Goal: Task Accomplishment & Management: Use online tool/utility

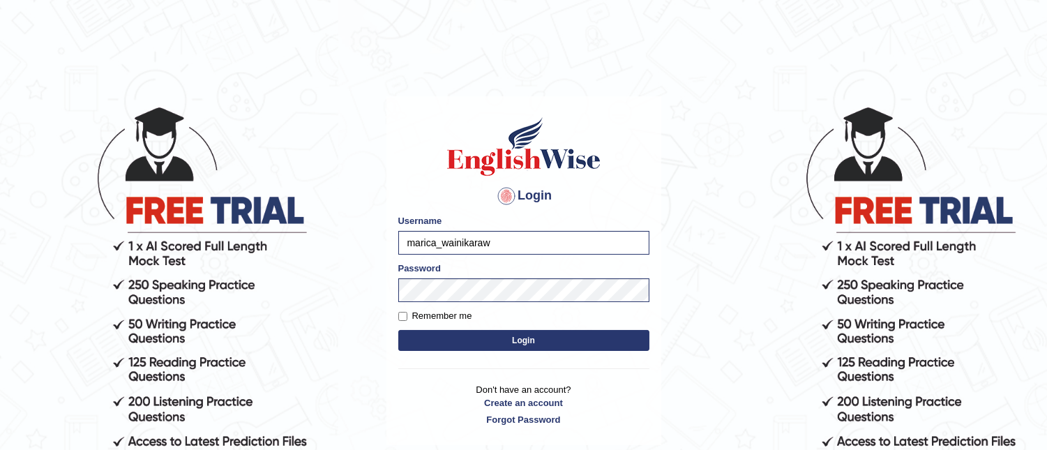
type input "marica_wainikarawa"
click at [398, 330] on button "Login" at bounding box center [523, 340] width 251 height 21
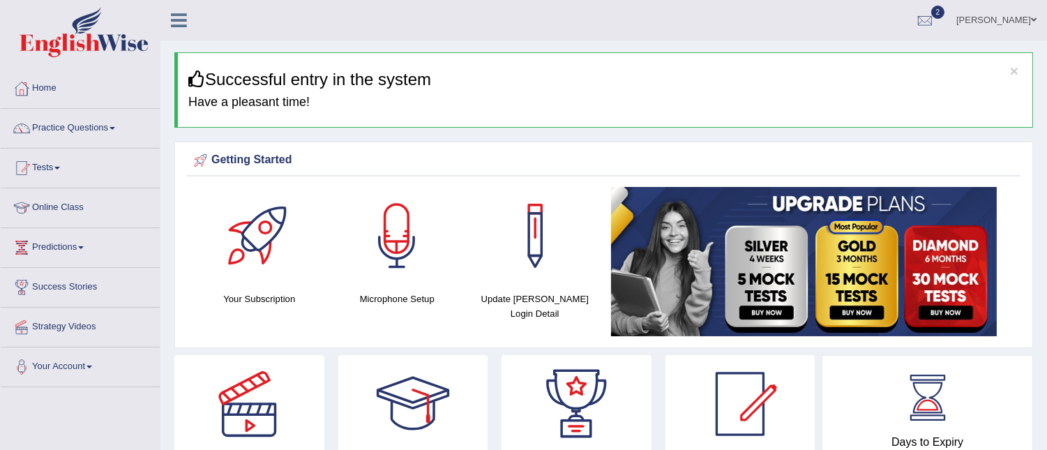
click at [72, 215] on link "Online Class" at bounding box center [80, 205] width 159 height 35
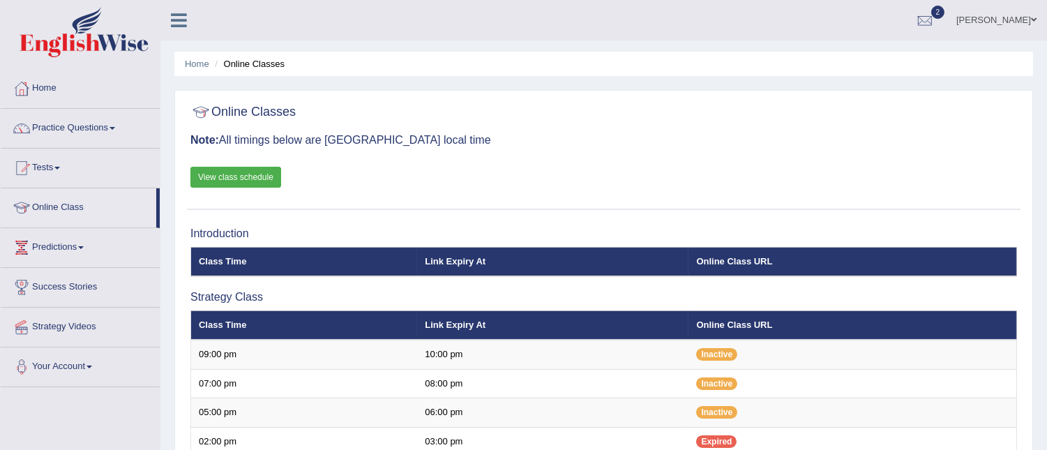
click at [247, 177] on link "View class schedule" at bounding box center [235, 177] width 91 height 21
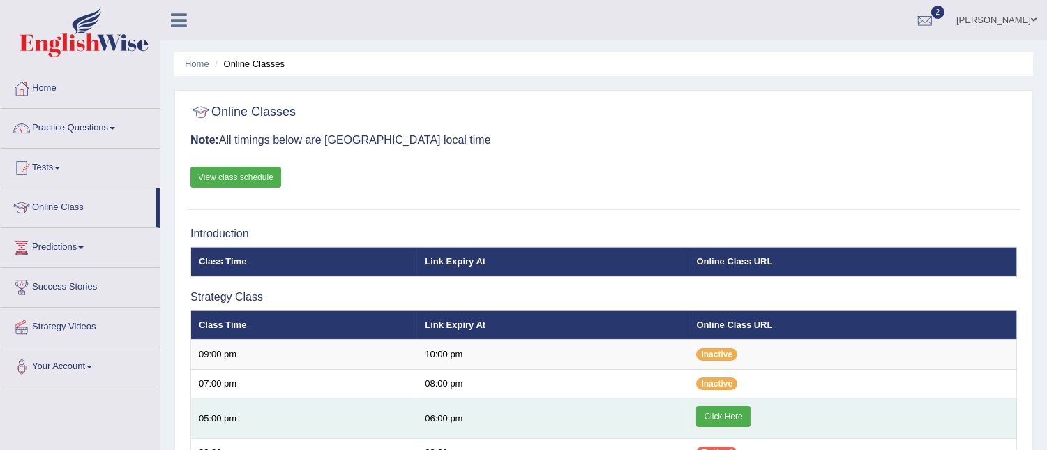
click at [721, 412] on link "Click Here" at bounding box center [723, 416] width 54 height 21
drag, startPoint x: 0, startPoint y: 0, endPoint x: 717, endPoint y: 414, distance: 827.8
click at [717, 414] on link "Click Here" at bounding box center [723, 416] width 54 height 21
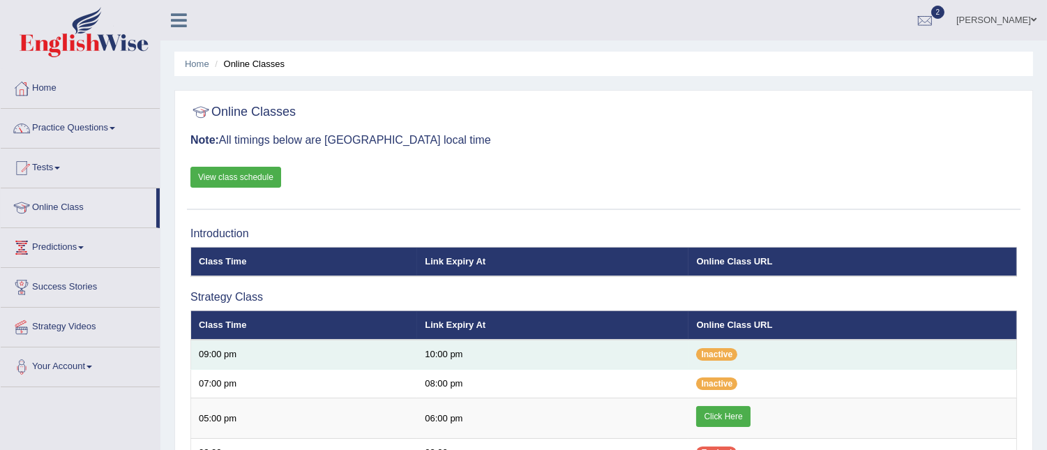
scroll to position [116, 0]
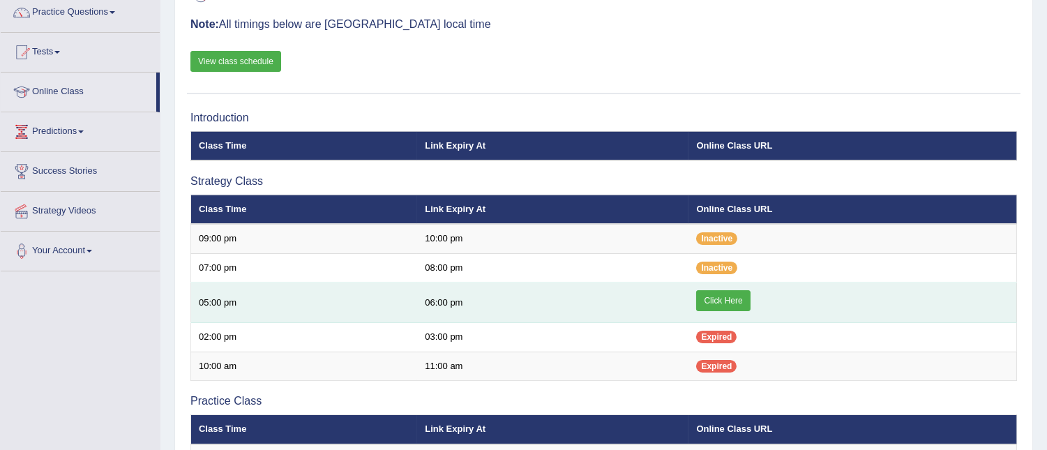
click at [717, 305] on link "Click Here" at bounding box center [723, 300] width 54 height 21
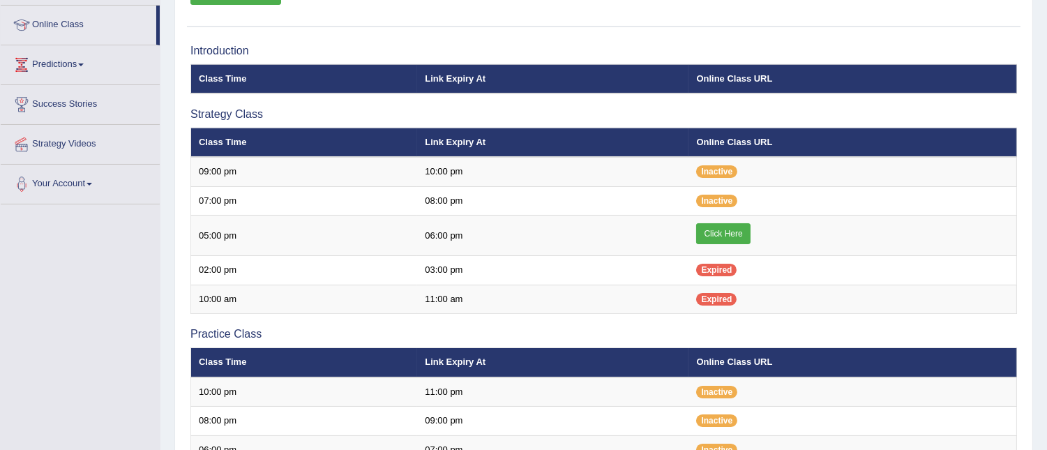
scroll to position [184, 0]
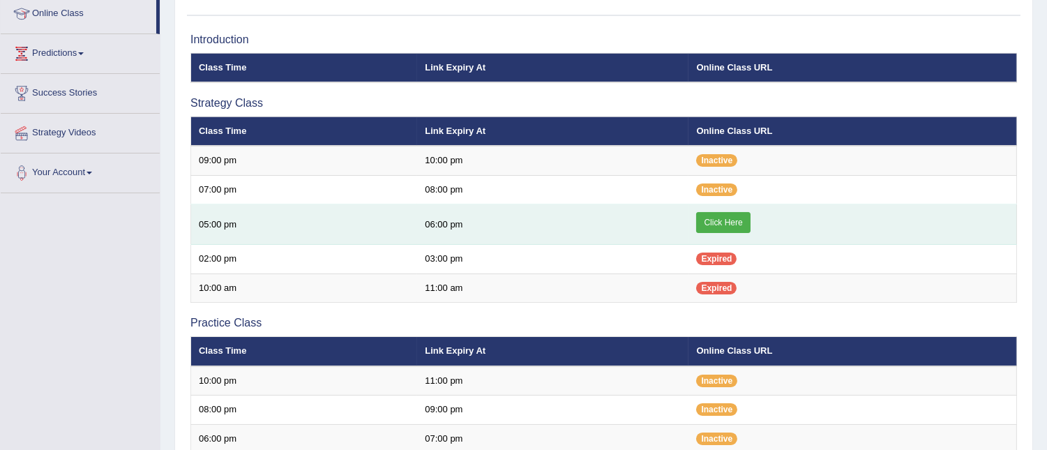
click at [720, 218] on link "Click Here" at bounding box center [723, 222] width 54 height 21
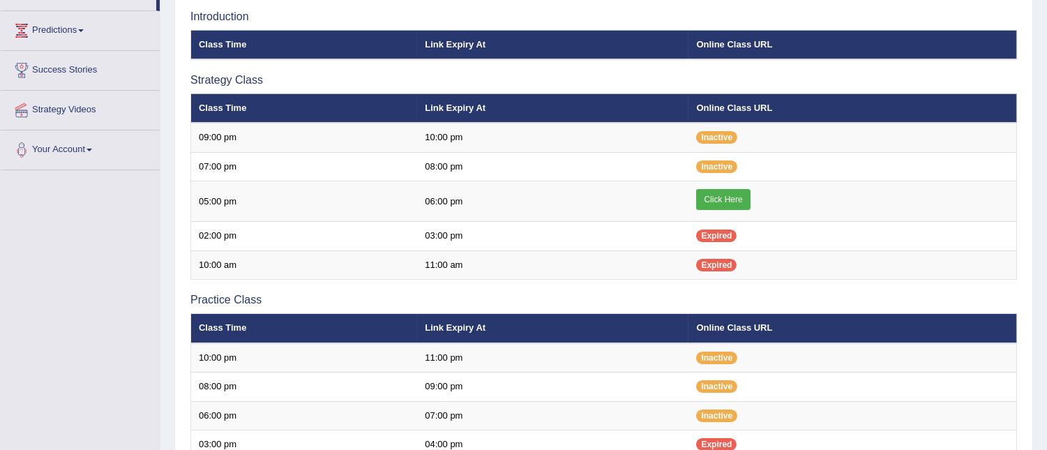
scroll to position [194, 0]
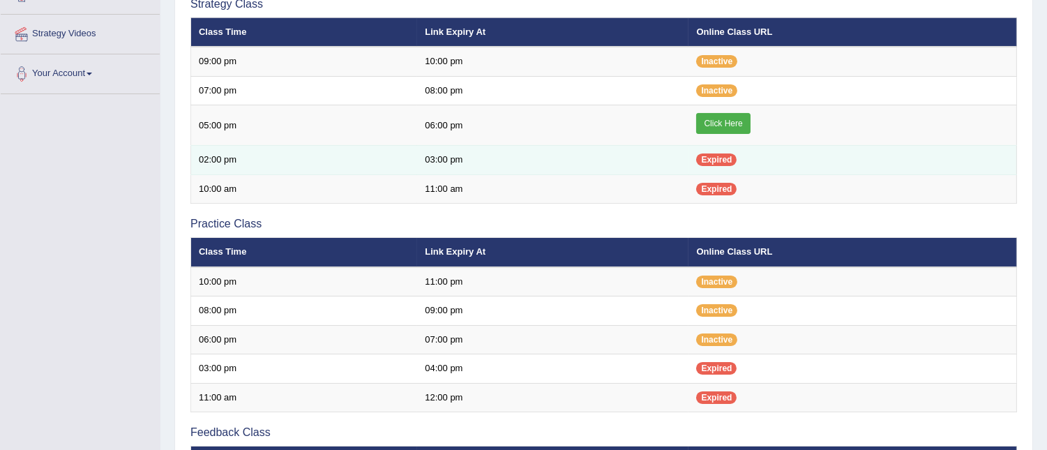
scroll to position [298, 0]
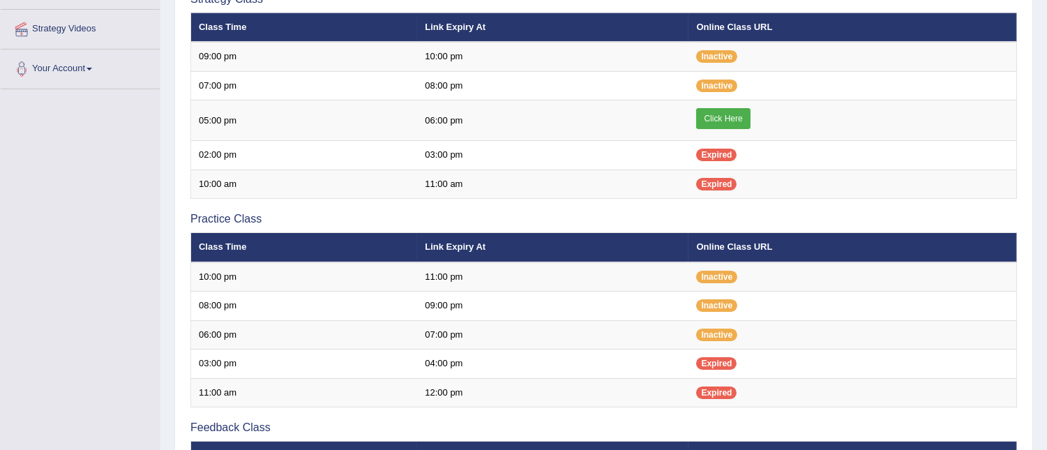
click at [93, 71] on link "Your Account" at bounding box center [80, 67] width 159 height 35
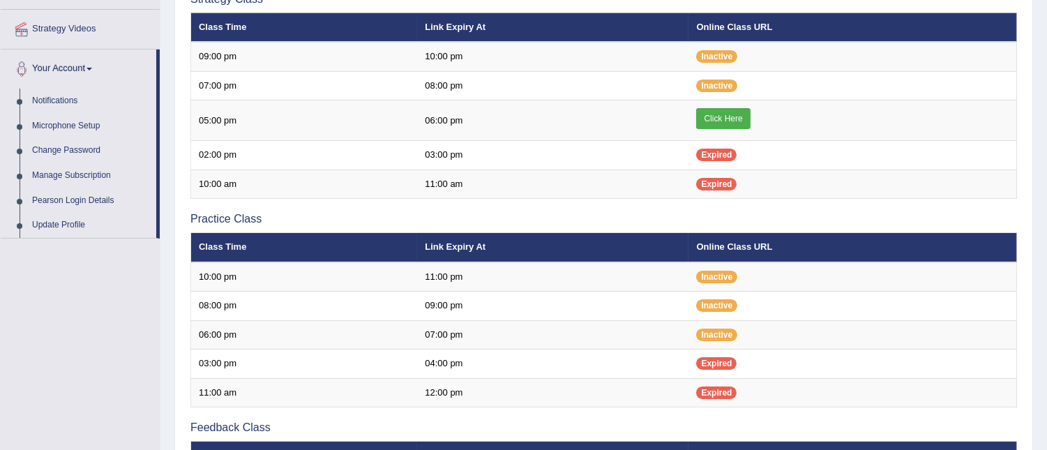
click at [115, 319] on div "Toggle navigation Home Practice Questions Speaking Practice Read Aloud Repeat S…" at bounding box center [523, 182] width 1047 height 960
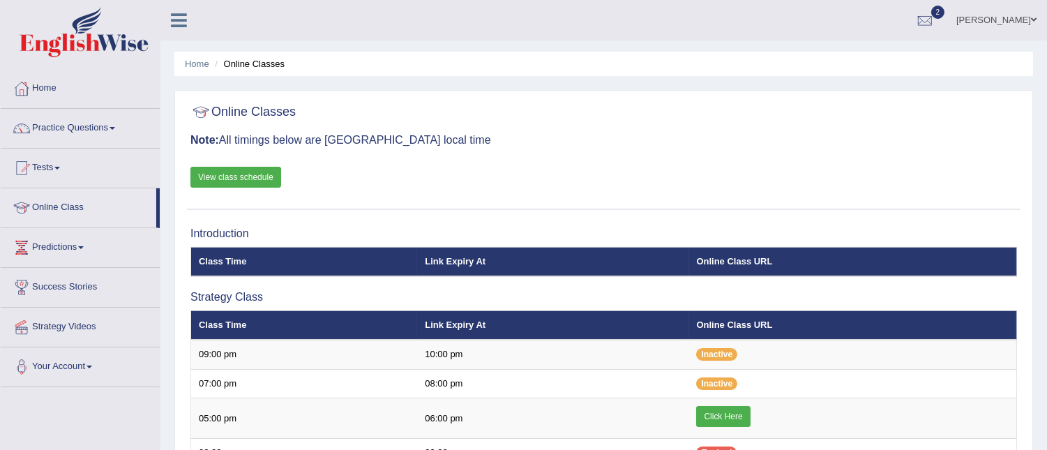
click at [115, 128] on span at bounding box center [112, 128] width 6 height 3
click at [115, 129] on span at bounding box center [112, 128] width 6 height 3
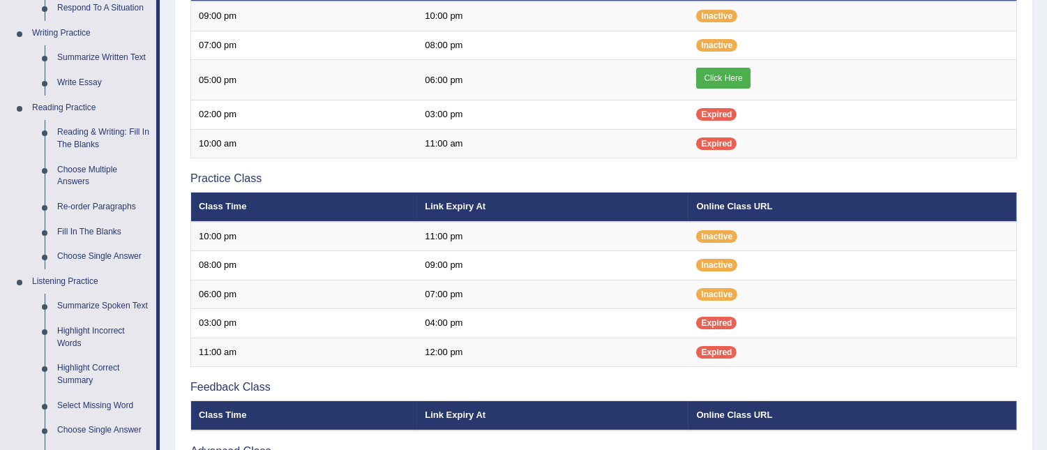
scroll to position [339, 0]
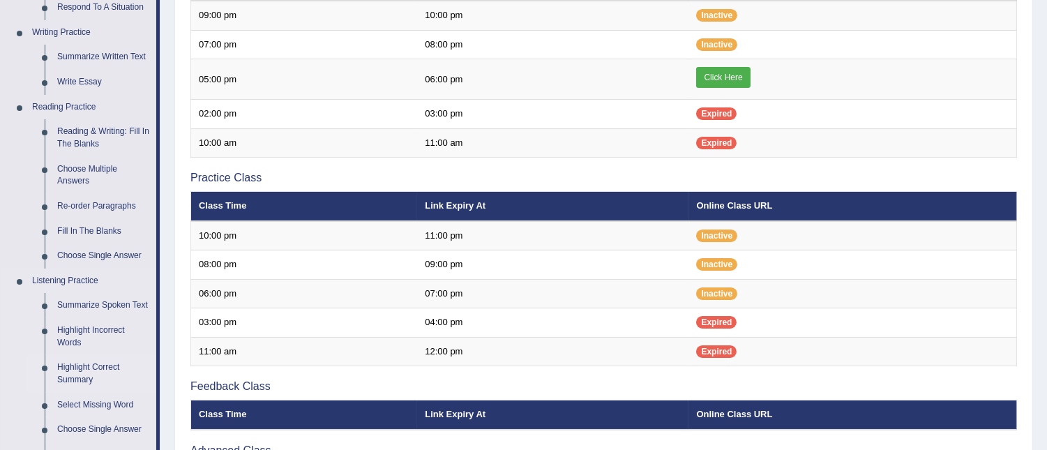
click at [77, 367] on link "Highlight Correct Summary" at bounding box center [103, 373] width 105 height 37
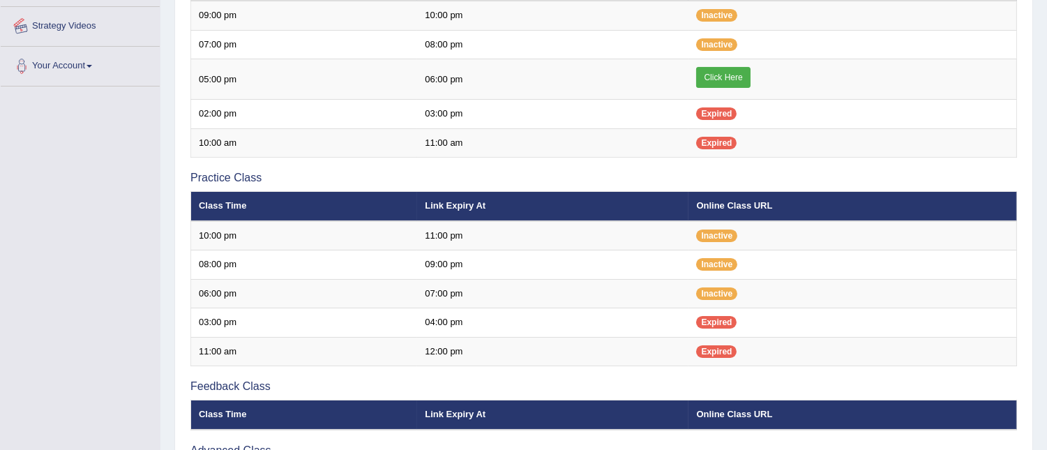
scroll to position [513, 0]
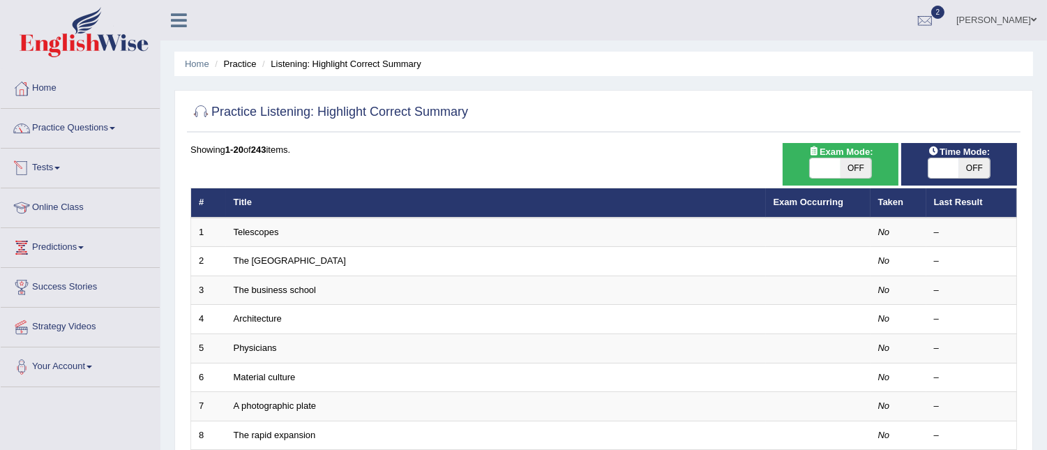
scroll to position [1, 0]
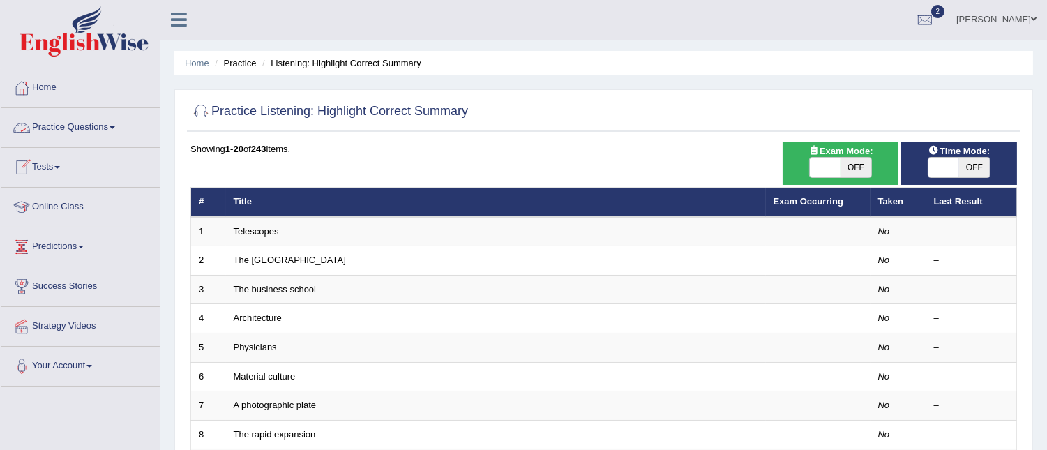
click at [114, 127] on span at bounding box center [112, 127] width 6 height 3
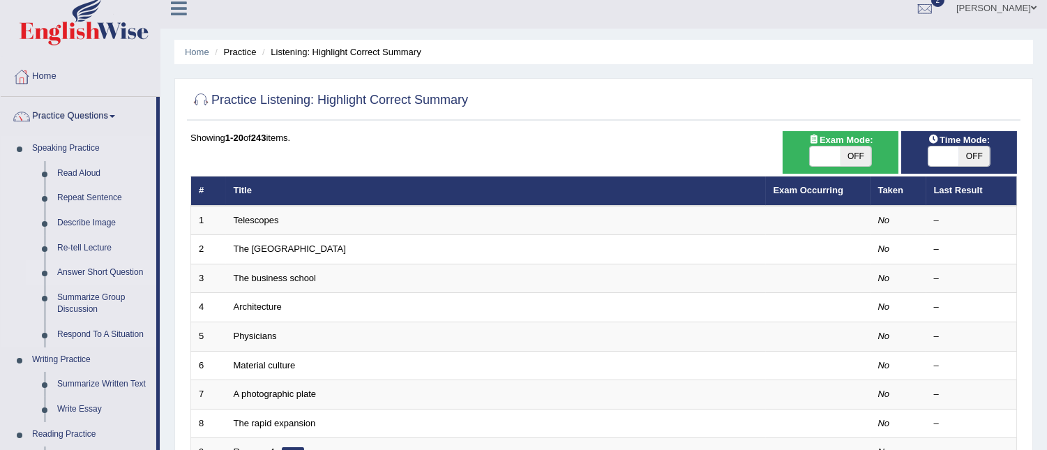
scroll to position [11, 0]
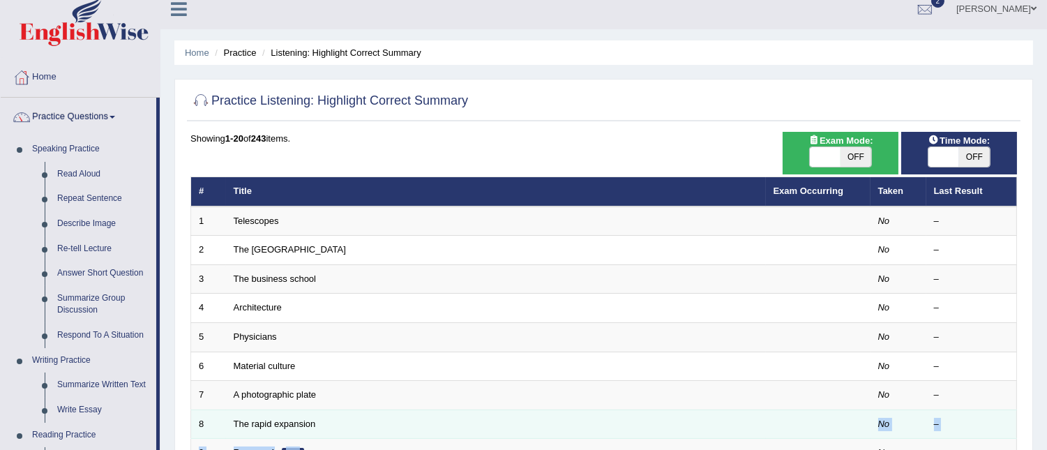
drag, startPoint x: 549, startPoint y: 446, endPoint x: 768, endPoint y: 416, distance: 220.4
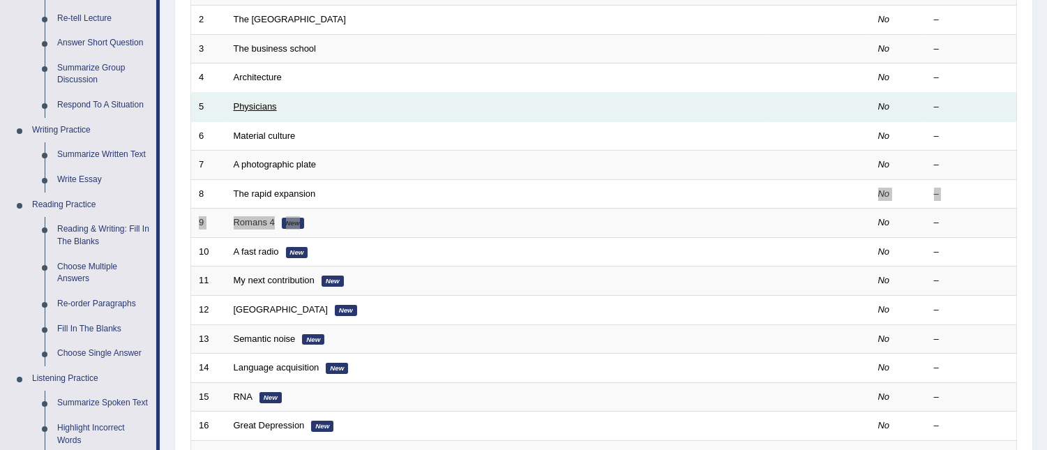
scroll to position [0, 0]
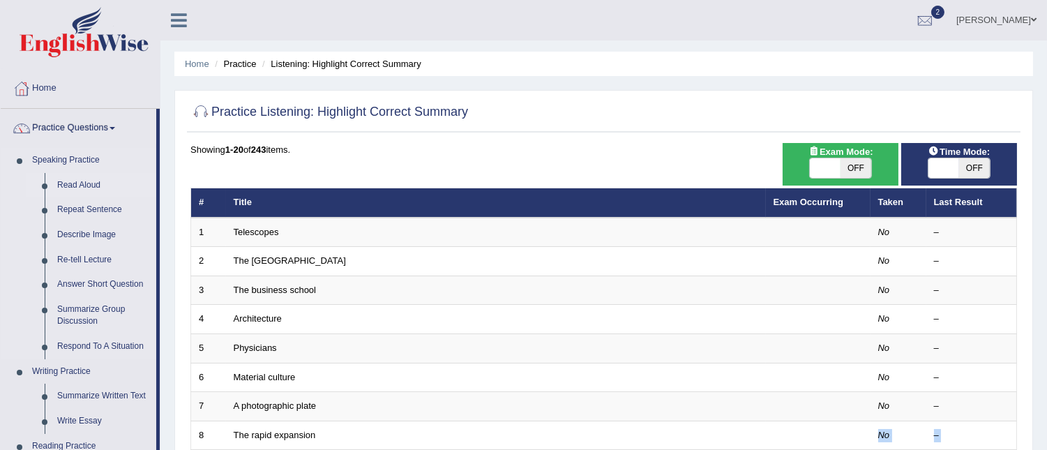
click at [86, 183] on link "Read Aloud" at bounding box center [103, 185] width 105 height 25
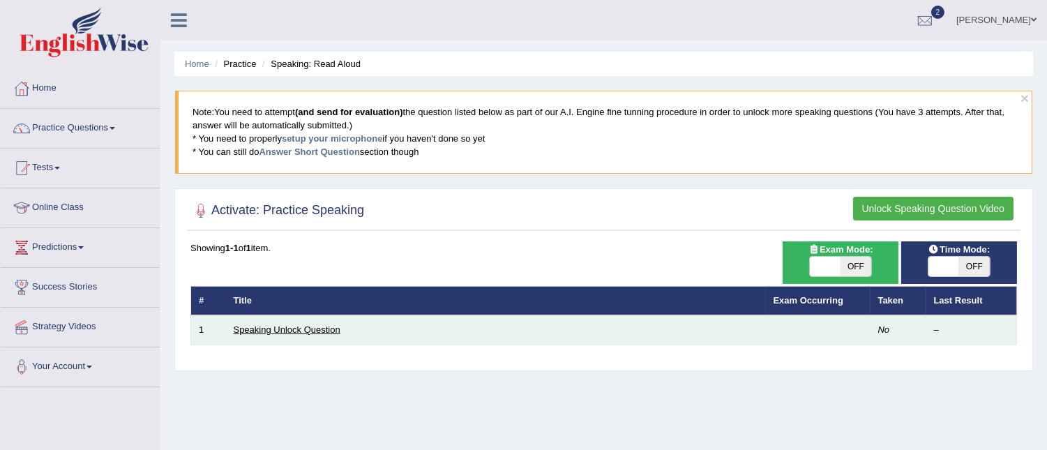
click at [288, 329] on link "Speaking Unlock Question" at bounding box center [287, 329] width 107 height 10
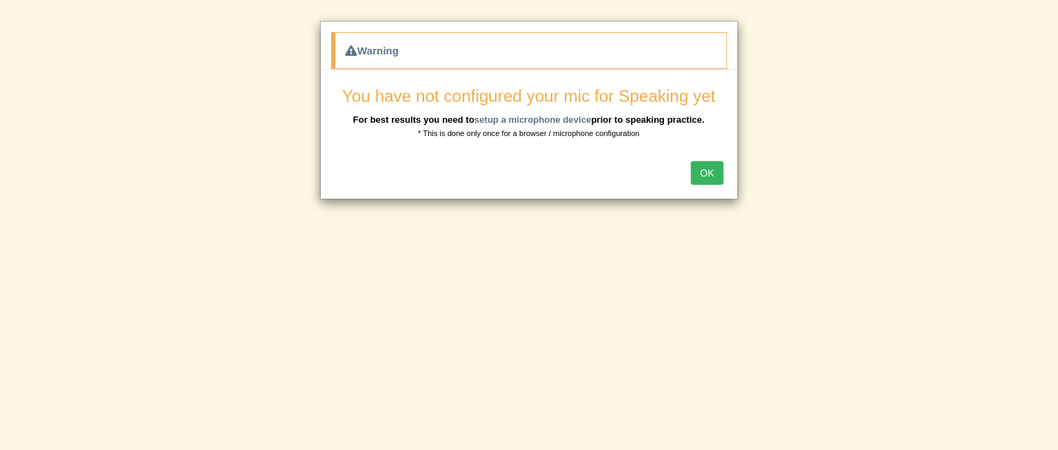
click at [707, 175] on button "OK" at bounding box center [707, 173] width 32 height 24
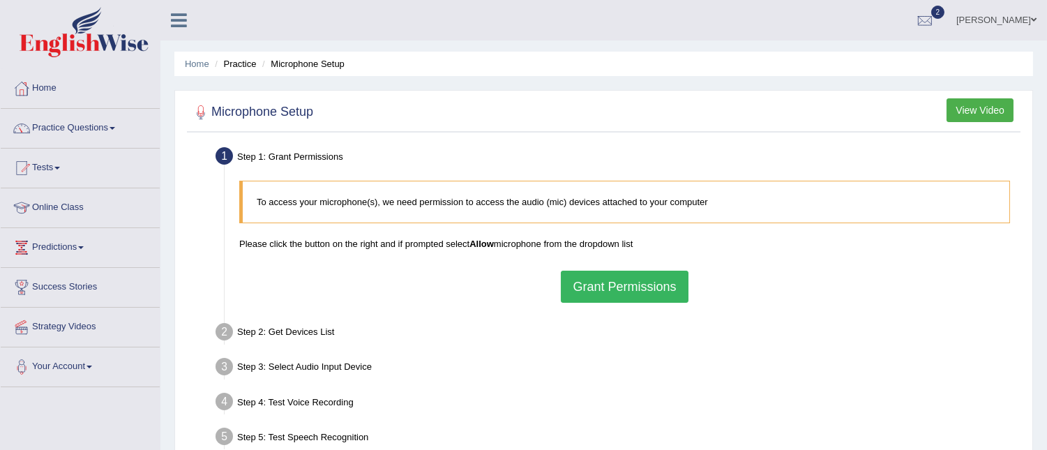
click at [623, 291] on button "Grant Permissions" at bounding box center [624, 287] width 127 height 32
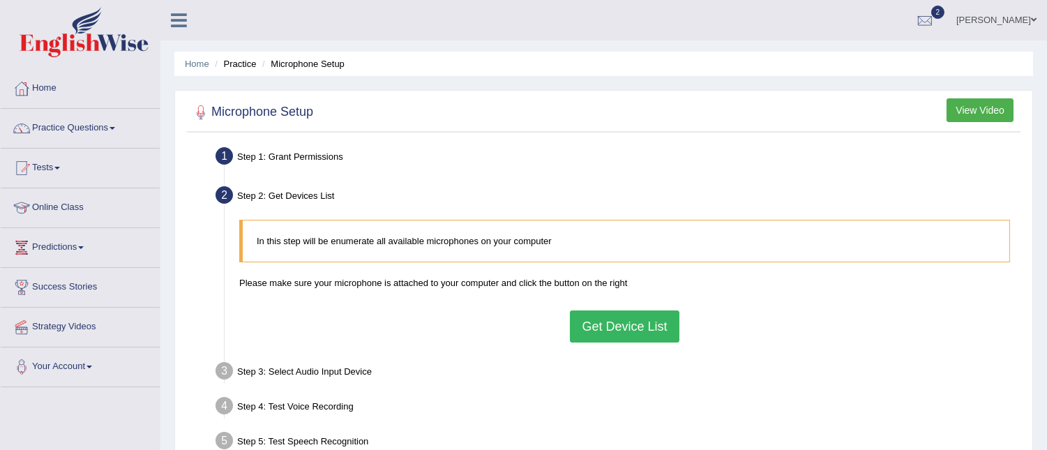
click at [625, 324] on button "Get Device List" at bounding box center [624, 326] width 109 height 32
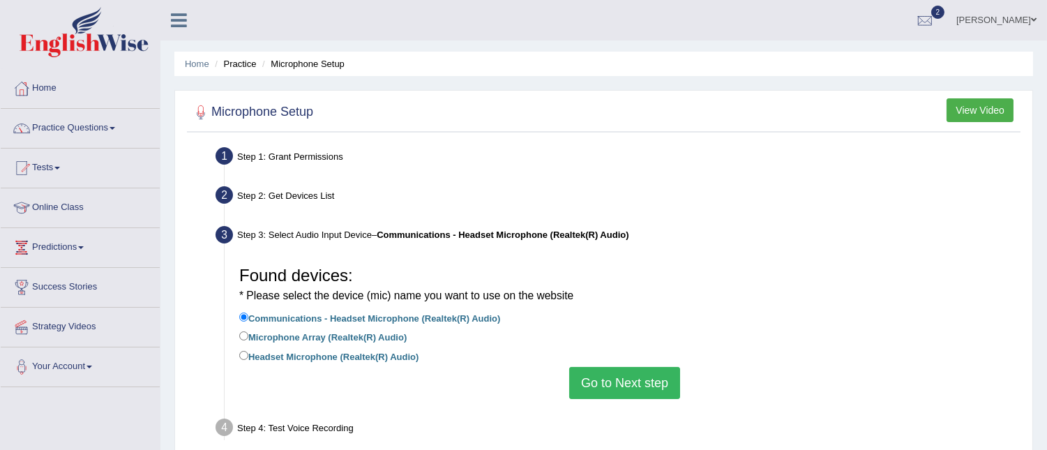
click at [621, 388] on button "Go to Next step" at bounding box center [624, 383] width 111 height 32
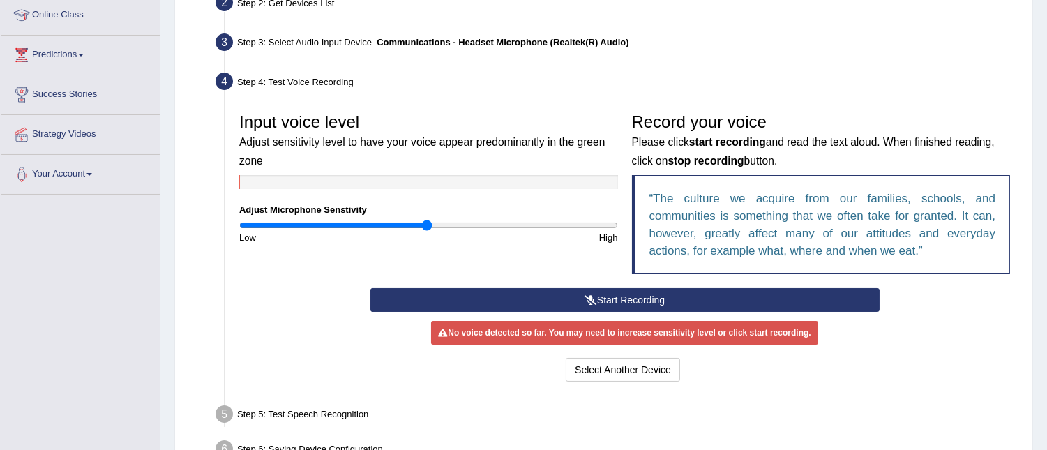
scroll to position [237, 0]
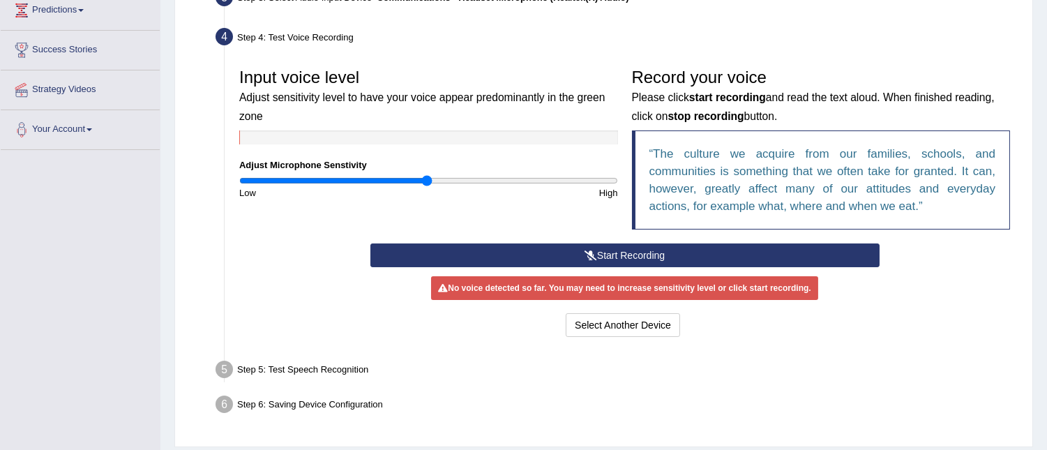
click at [598, 251] on button "Start Recording" at bounding box center [624, 255] width 509 height 24
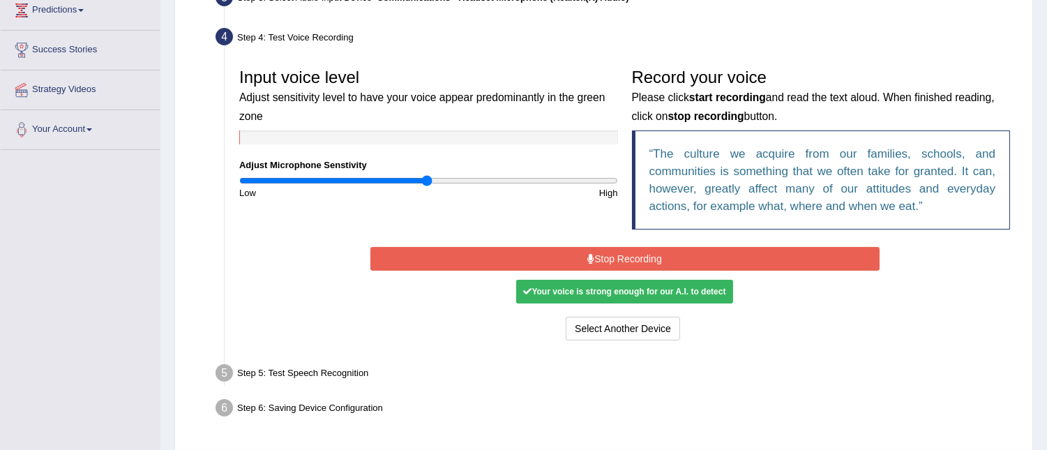
click at [616, 257] on button "Stop Recording" at bounding box center [624, 259] width 509 height 24
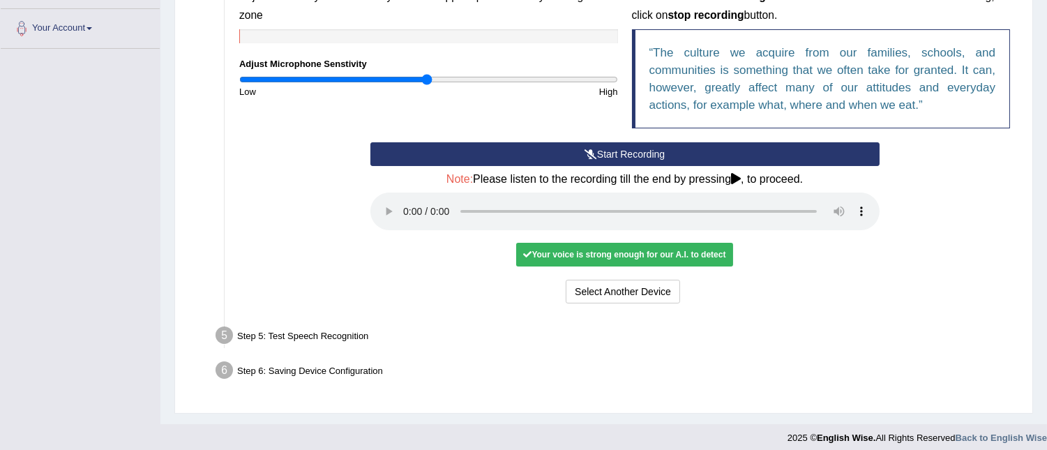
scroll to position [339, 0]
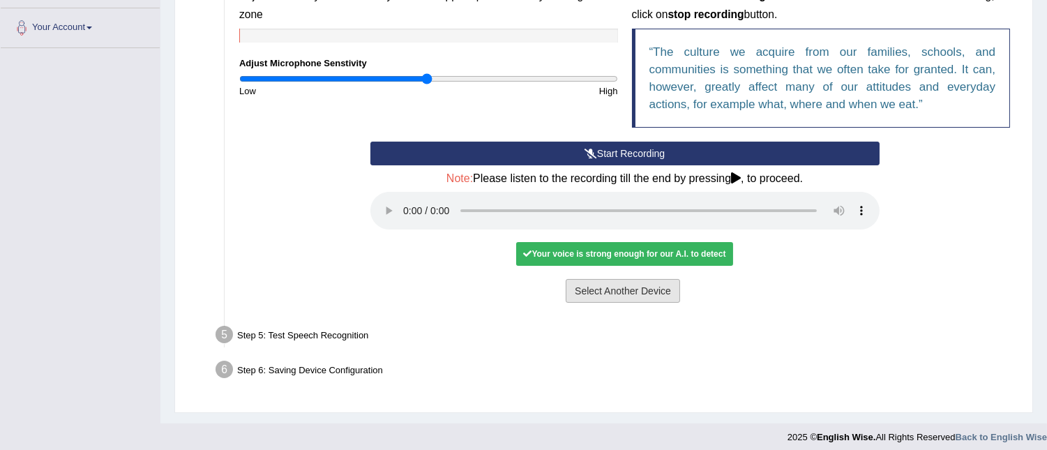
click at [621, 291] on button "Select Another Device" at bounding box center [622, 291] width 114 height 24
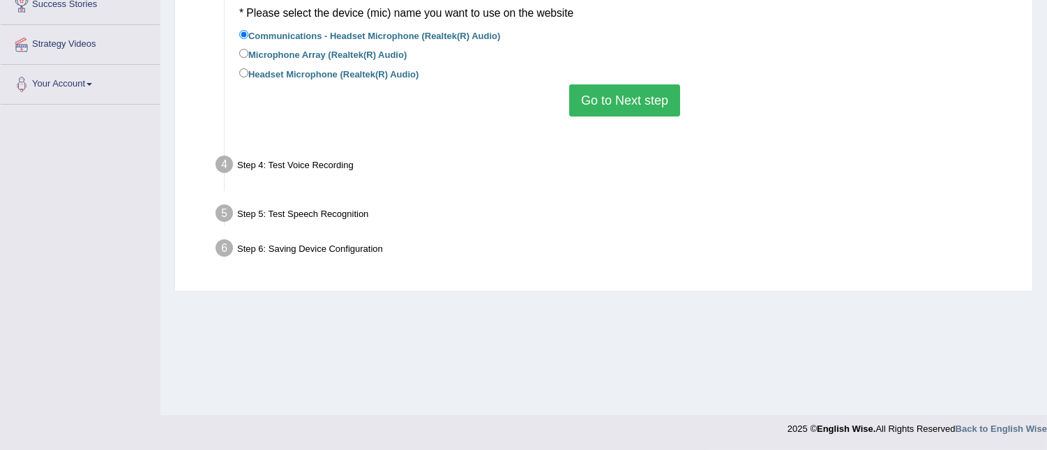
scroll to position [282, 0]
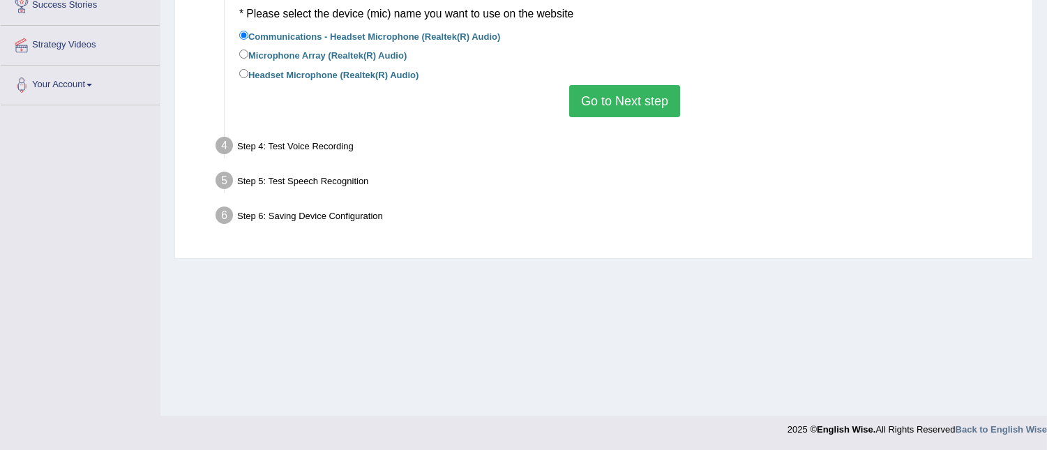
click at [614, 109] on button "Go to Next step" at bounding box center [624, 101] width 111 height 32
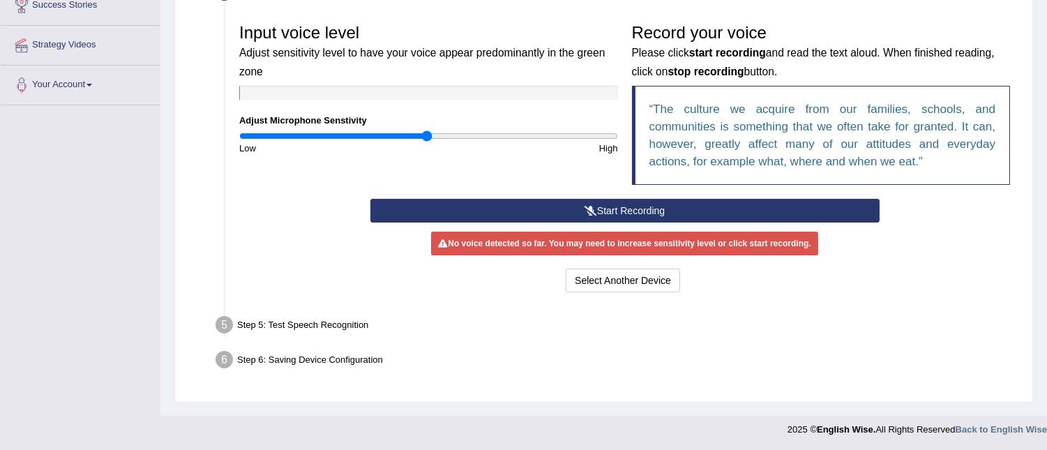
click at [287, 326] on div "Step 5: Test Speech Recognition" at bounding box center [617, 327] width 816 height 31
click at [586, 277] on button "Select Another Device" at bounding box center [622, 280] width 114 height 24
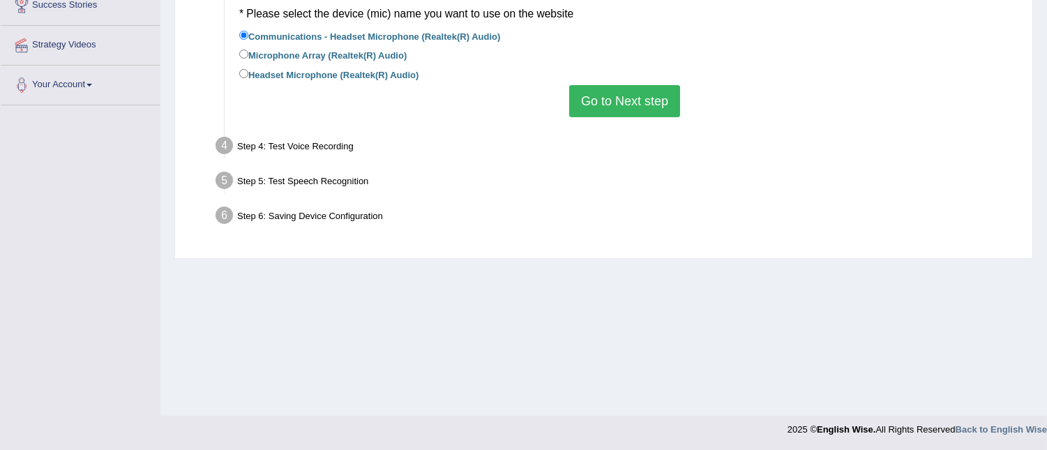
click at [631, 87] on button "Go to Next step" at bounding box center [624, 101] width 111 height 32
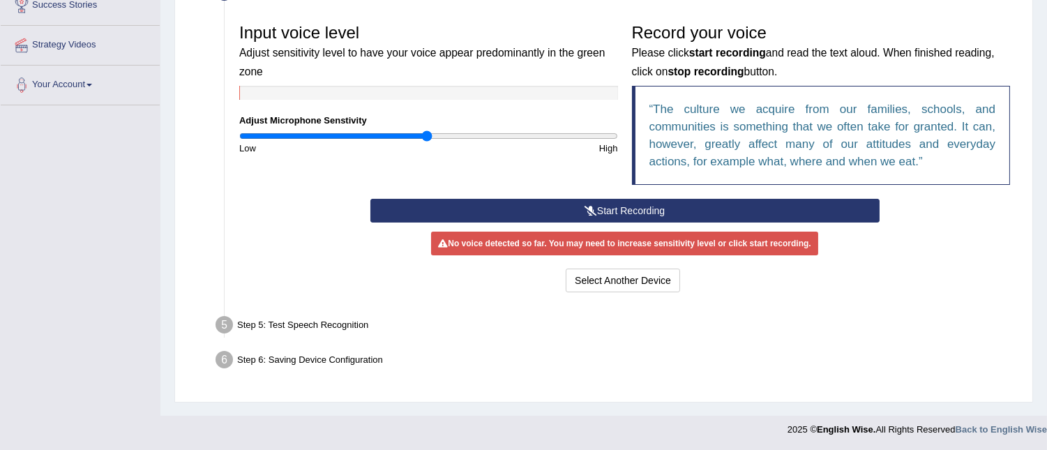
click at [583, 215] on button "Start Recording" at bounding box center [624, 211] width 509 height 24
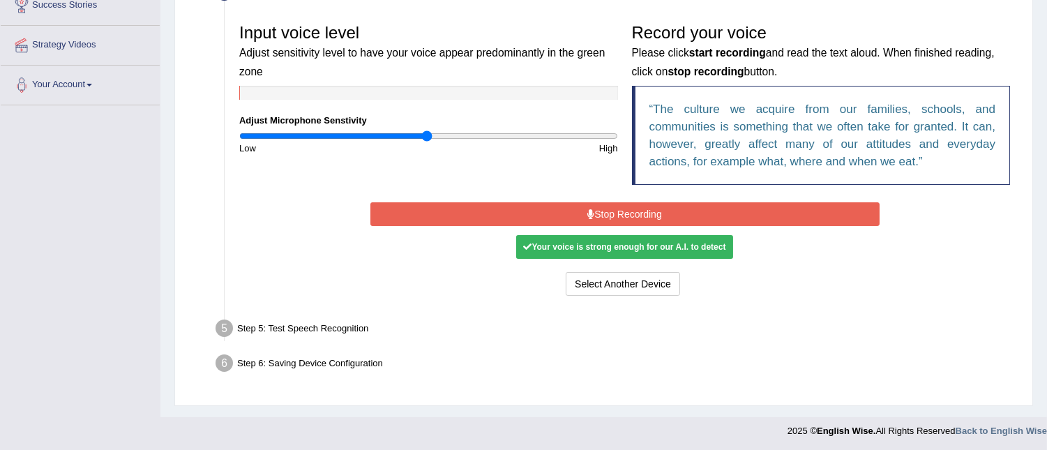
click at [583, 215] on button "Stop Recording" at bounding box center [624, 214] width 509 height 24
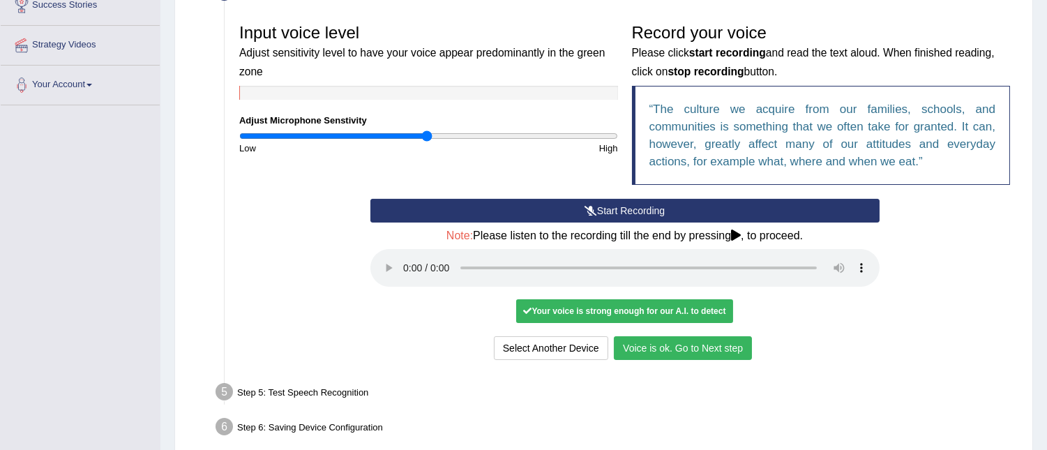
click at [667, 356] on button "Voice is ok. Go to Next step" at bounding box center [683, 348] width 138 height 24
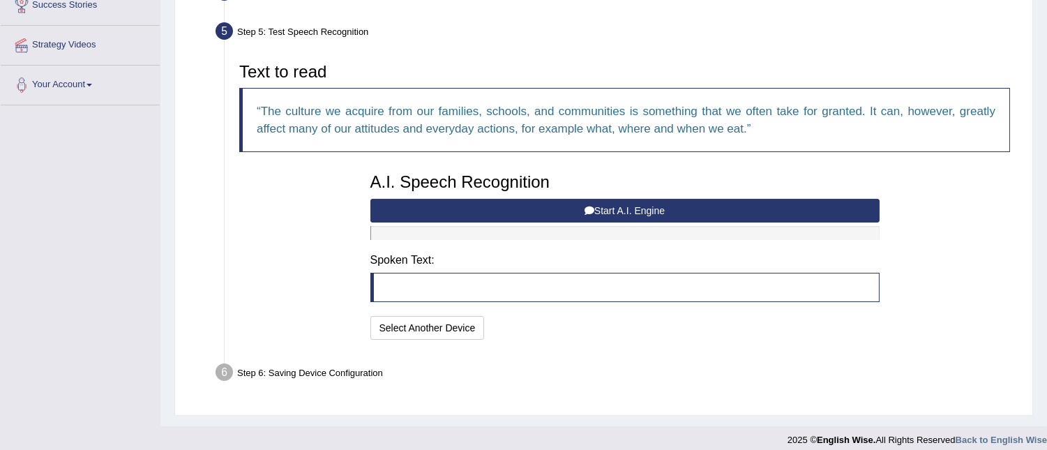
click at [633, 213] on button "Start A.I. Engine" at bounding box center [624, 211] width 509 height 24
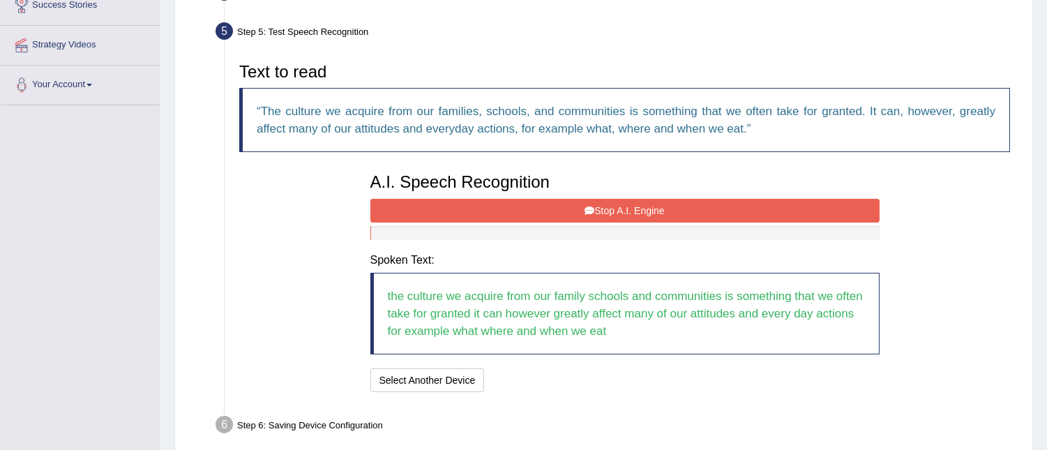
click at [633, 213] on button "Stop A.I. Engine" at bounding box center [624, 211] width 509 height 24
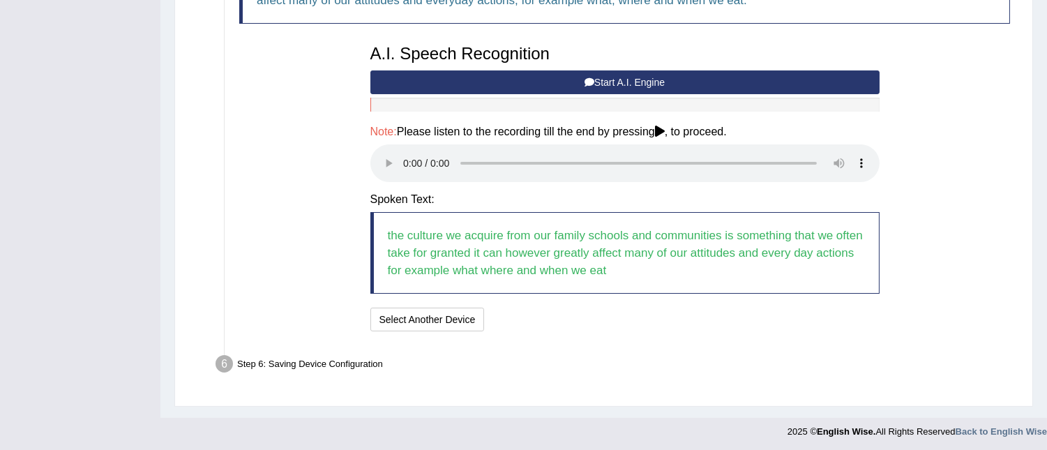
scroll to position [411, 0]
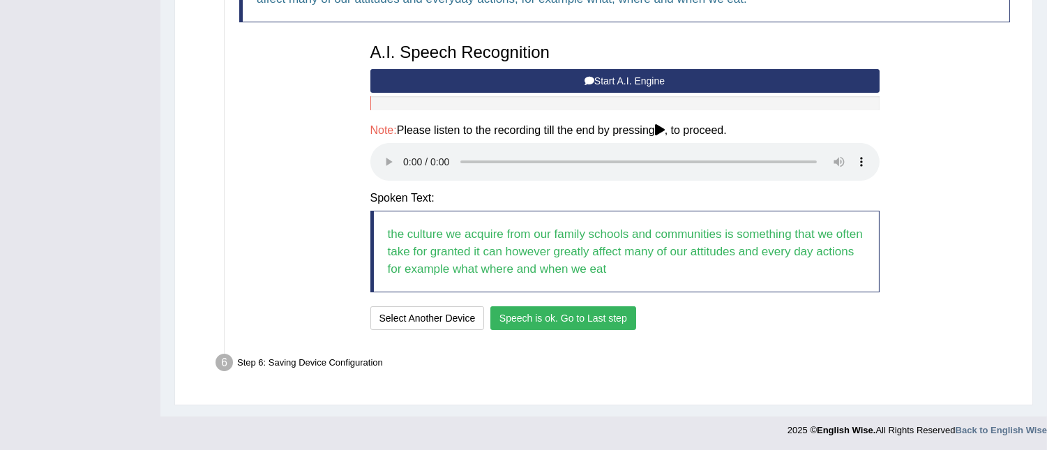
click at [528, 319] on button "Speech is ok. Go to Last step" at bounding box center [563, 318] width 146 height 24
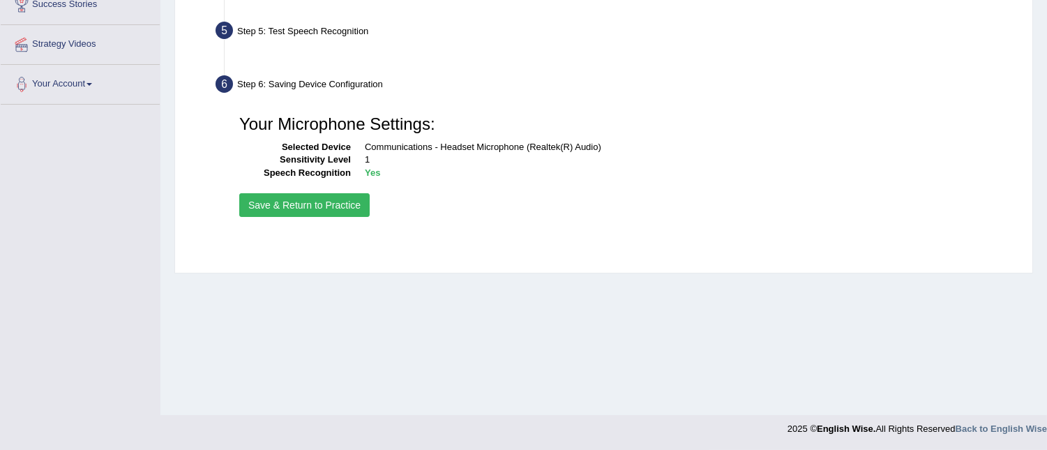
scroll to position [282, 0]
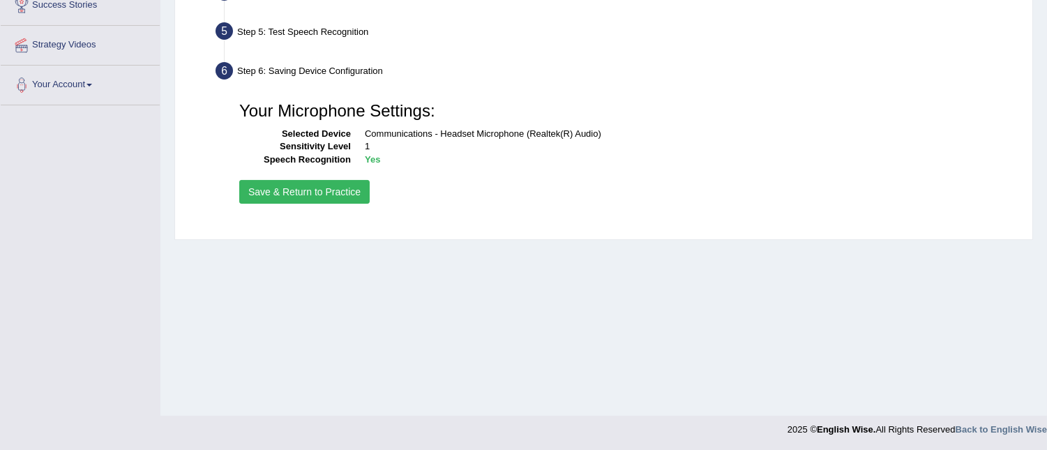
click at [328, 198] on button "Save & Return to Practice" at bounding box center [304, 192] width 130 height 24
